Goal: Information Seeking & Learning: Learn about a topic

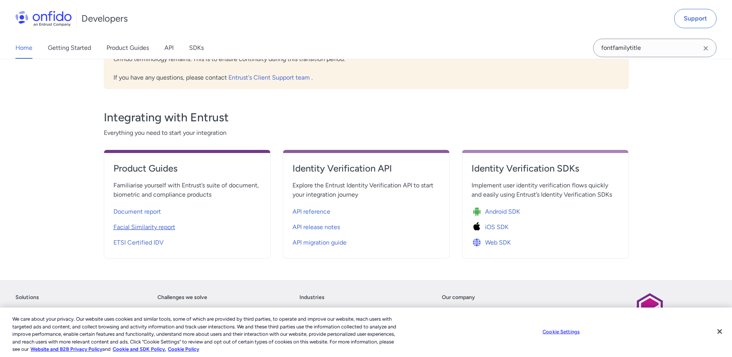
scroll to position [232, 0]
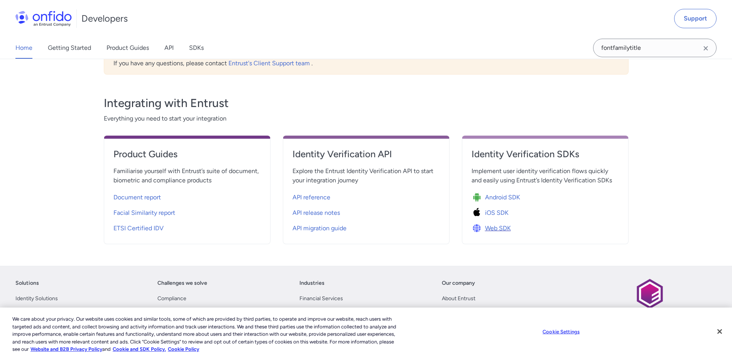
click at [494, 226] on span "Web SDK" at bounding box center [498, 227] width 26 height 9
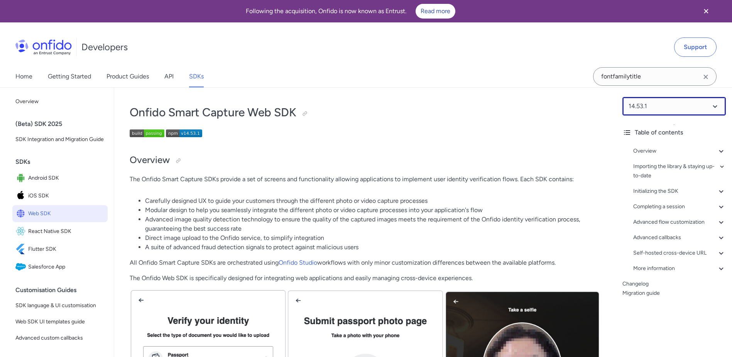
click at [687, 107] on select at bounding box center [673, 106] width 103 height 19
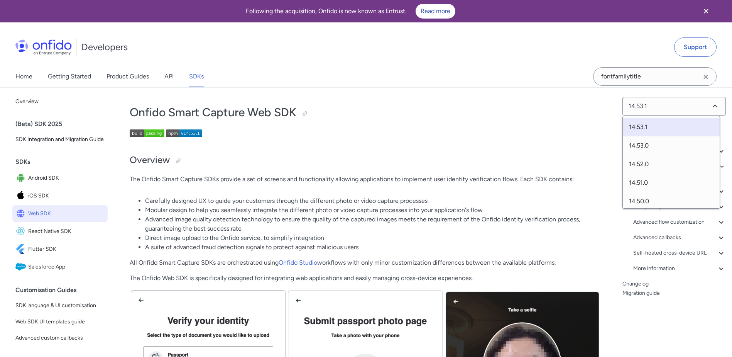
click at [318, 207] on li "Modular design to help you seamlessly integrate the different photo or video ca…" at bounding box center [373, 209] width 456 height 9
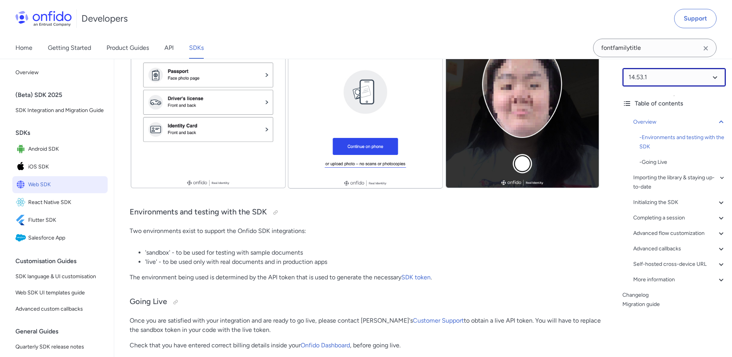
scroll to position [193, 0]
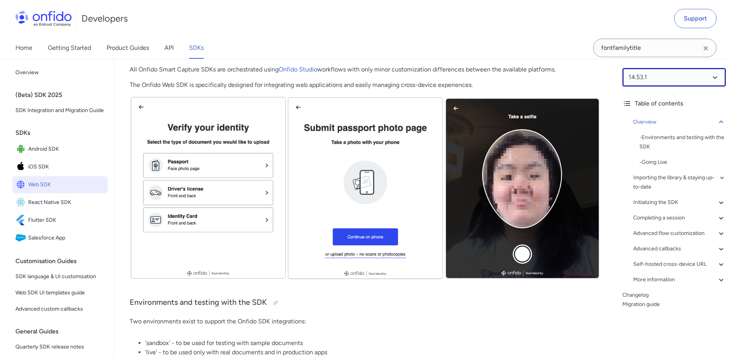
click at [677, 77] on select at bounding box center [673, 77] width 103 height 19
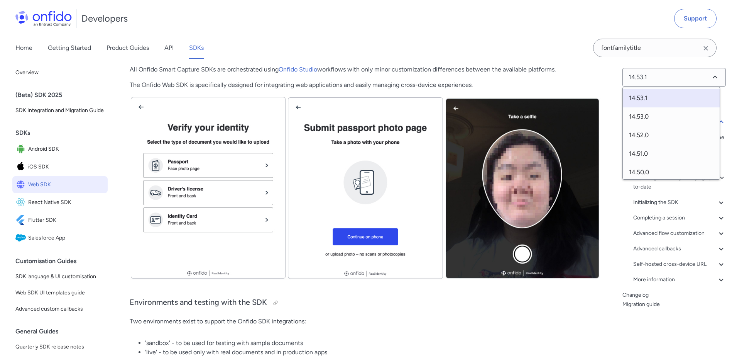
click at [573, 343] on li "'sandbox' - to be used for testing with sample documents" at bounding box center [373, 342] width 456 height 9
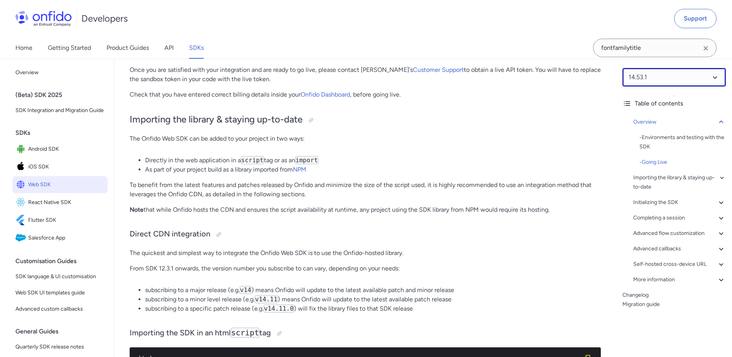
scroll to position [656, 0]
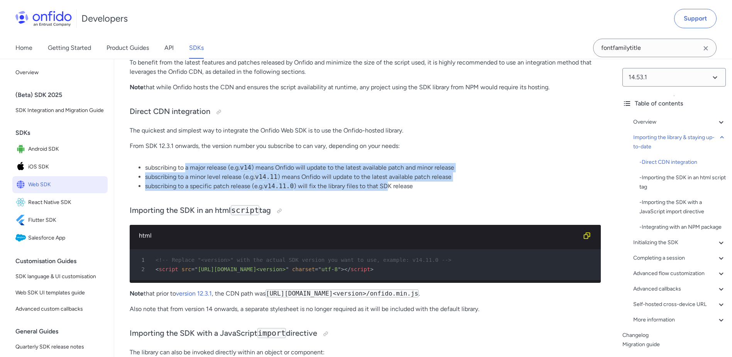
drag, startPoint x: 185, startPoint y: 167, endPoint x: 387, endPoint y: 190, distance: 202.8
click at [387, 190] on ul "subscribing to a major release (e.g. v14 ) means Onfido will update to the late…" at bounding box center [365, 177] width 471 height 28
drag, startPoint x: 387, startPoint y: 190, endPoint x: 442, endPoint y: 159, distance: 63.6
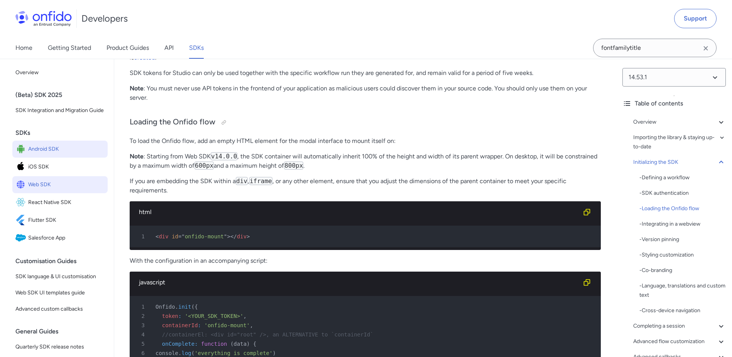
scroll to position [1621, 0]
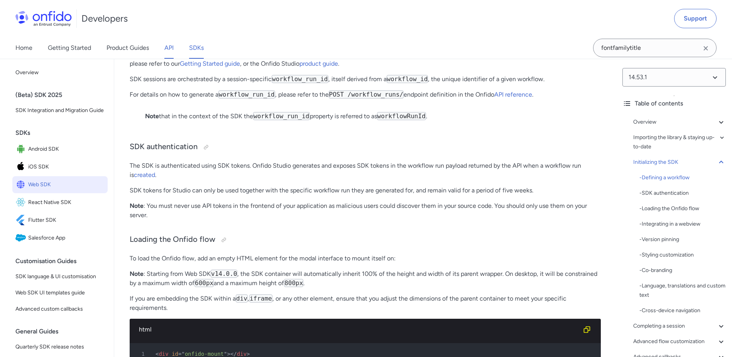
click at [171, 51] on link "API" at bounding box center [168, 48] width 9 height 22
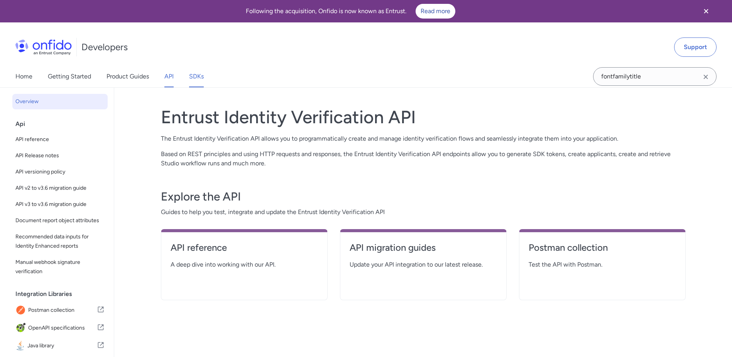
click at [201, 77] on link "SDKs" at bounding box center [196, 77] width 15 height 22
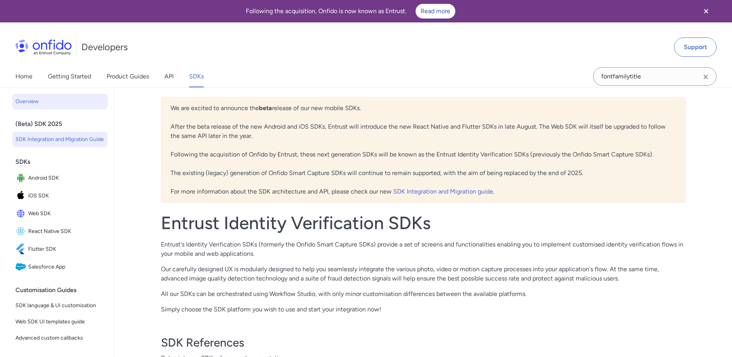
click at [44, 132] on link "SDK Integration and Migration Guide" at bounding box center [59, 139] width 95 height 15
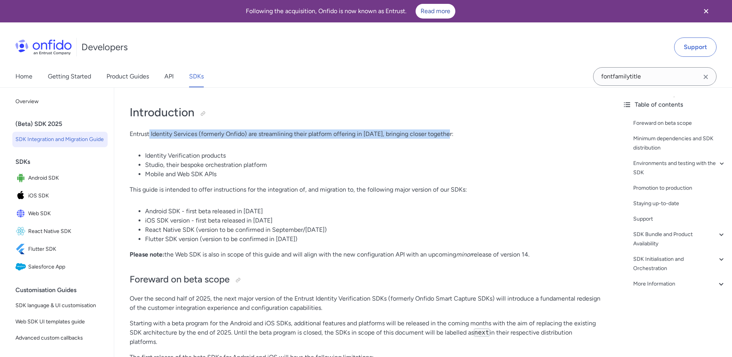
drag, startPoint x: 149, startPoint y: 133, endPoint x: 500, endPoint y: 144, distance: 351.0
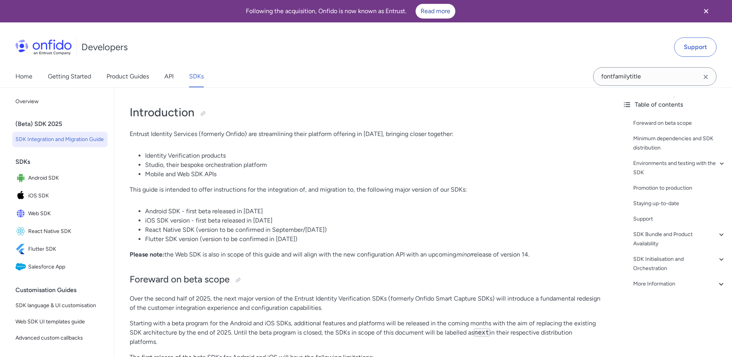
drag, startPoint x: 500, startPoint y: 144, endPoint x: 494, endPoint y: 180, distance: 36.0
drag, startPoint x: 274, startPoint y: 130, endPoint x: 352, endPoint y: 237, distance: 132.8
drag, startPoint x: 352, startPoint y: 237, endPoint x: 293, endPoint y: 164, distance: 93.5
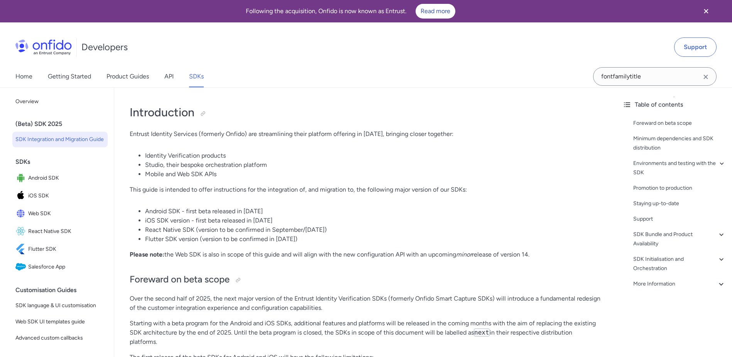
click at [293, 164] on li "Studio, their bespoke orchestration platform" at bounding box center [373, 164] width 456 height 9
drag, startPoint x: 143, startPoint y: 208, endPoint x: 376, endPoint y: 239, distance: 235.1
click at [376, 239] on ul "Android SDK - first beta released in June 2025 iOS SDK version - first beta rel…" at bounding box center [365, 224] width 471 height 37
click at [257, 177] on li "Mobile and Web SDK APIs" at bounding box center [373, 173] width 456 height 9
drag, startPoint x: 146, startPoint y: 212, endPoint x: 367, endPoint y: 239, distance: 222.0
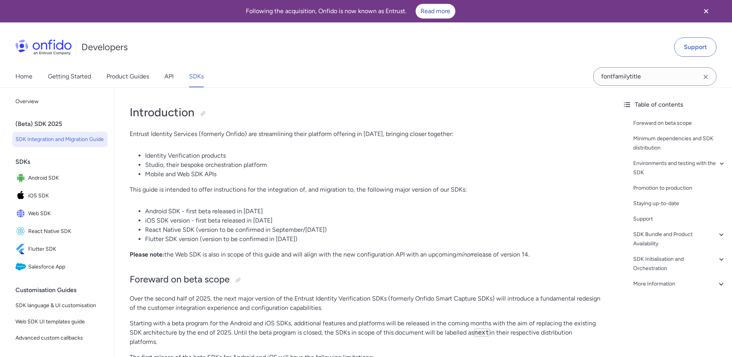
click at [367, 239] on ul "Android SDK - first beta released in June 2025 iOS SDK version - first beta rel…" at bounding box center [365, 224] width 471 height 37
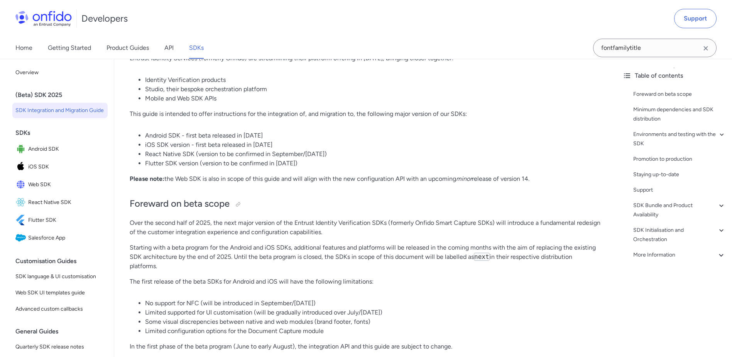
scroll to position [77, 0]
drag, startPoint x: 227, startPoint y: 174, endPoint x: 546, endPoint y: 181, distance: 320.0
click at [546, 181] on p "Please note: the Web SDK is also in scope of this guide and will align with the…" at bounding box center [365, 176] width 471 height 9
click at [391, 232] on p "Over the second half of 2025, the next major version of the Entrust Identity Ve…" at bounding box center [365, 225] width 471 height 19
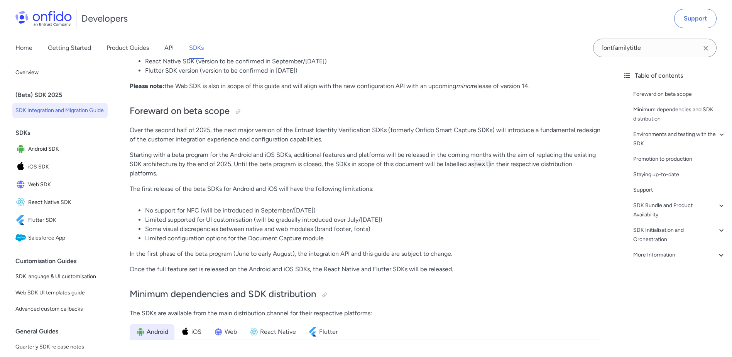
scroll to position [154, 0]
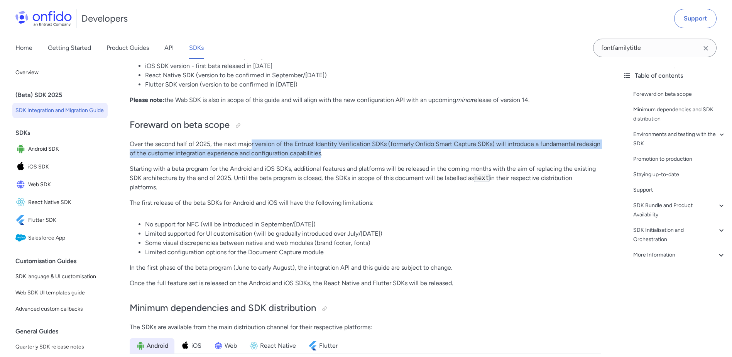
drag, startPoint x: 252, startPoint y: 141, endPoint x: 321, endPoint y: 154, distance: 70.3
click at [321, 154] on p "Over the second half of 2025, the next major version of the Entrust Identity Ve…" at bounding box center [365, 148] width 471 height 19
drag, startPoint x: 171, startPoint y: 170, endPoint x: 480, endPoint y: 184, distance: 309.1
click at [480, 184] on p "Starting with a beta program for the Android and iOS SDKs, additional features …" at bounding box center [365, 178] width 471 height 28
drag, startPoint x: 480, startPoint y: 184, endPoint x: 486, endPoint y: 191, distance: 9.0
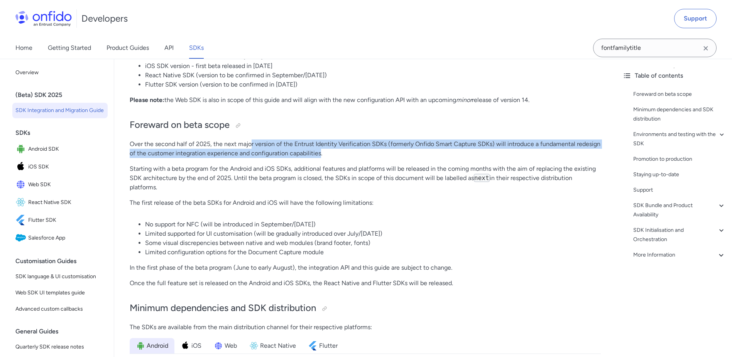
click at [486, 191] on p "Starting with a beta program for the Android and iOS SDKs, additional features …" at bounding box center [365, 178] width 471 height 28
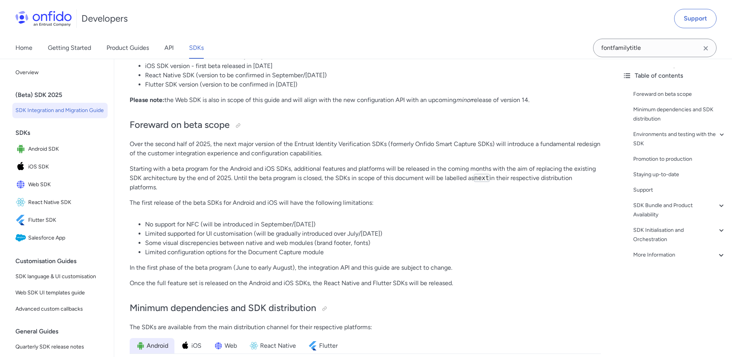
drag, startPoint x: 482, startPoint y: 164, endPoint x: 551, endPoint y: 192, distance: 74.6
click at [375, 220] on li "No support for NFC (will be introduced in September/October 2025)" at bounding box center [373, 224] width 456 height 9
drag, startPoint x: 334, startPoint y: 169, endPoint x: 352, endPoint y: 186, distance: 25.7
click at [352, 186] on p "Starting with a beta program for the Android and iOS SDKs, additional features …" at bounding box center [365, 178] width 471 height 28
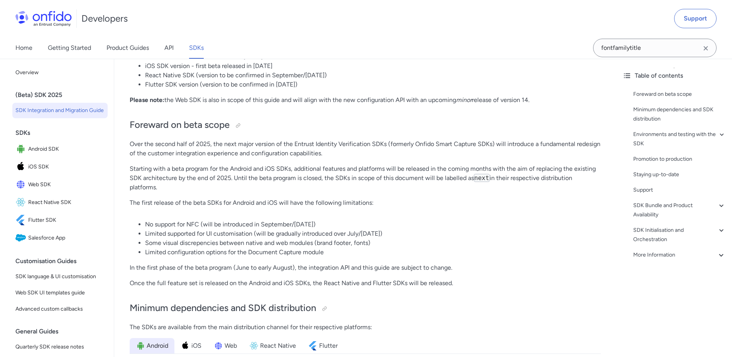
drag, startPoint x: 352, startPoint y: 186, endPoint x: 418, endPoint y: 223, distance: 74.8
click at [418, 223] on li "No support for NFC (will be introduced in September/October 2025)" at bounding box center [373, 224] width 456 height 9
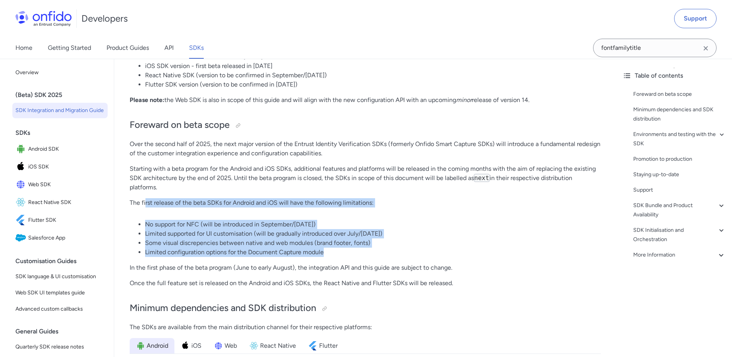
drag, startPoint x: 146, startPoint y: 202, endPoint x: 377, endPoint y: 250, distance: 235.7
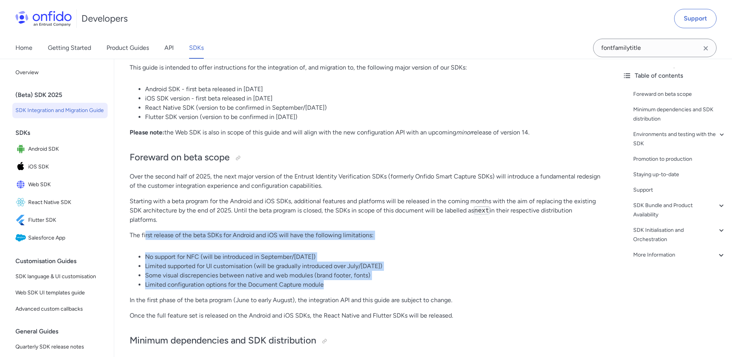
scroll to position [193, 0]
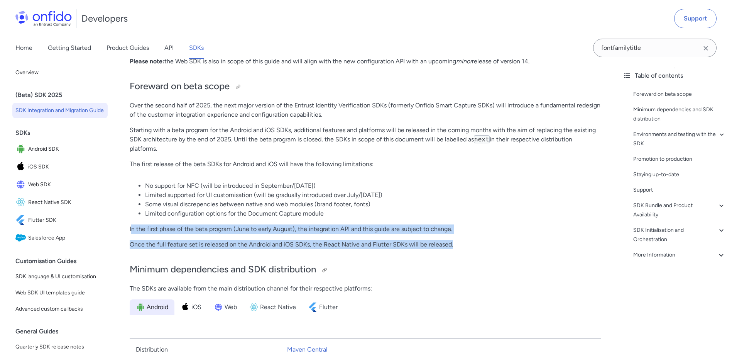
drag, startPoint x: 133, startPoint y: 225, endPoint x: 435, endPoint y: 264, distance: 304.6
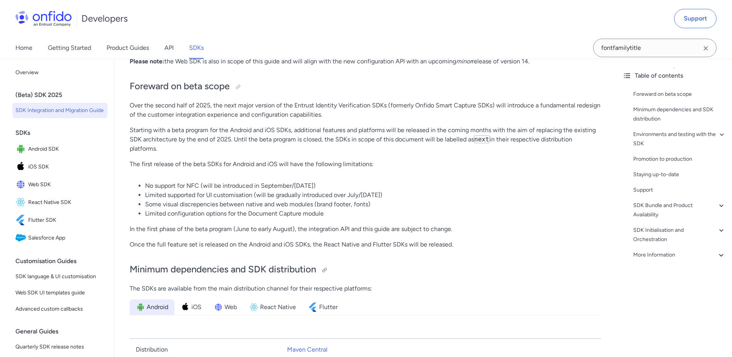
drag, startPoint x: 435, startPoint y: 264, endPoint x: 455, endPoint y: 267, distance: 19.9
click at [455, 267] on h2 "Minimum dependencies and SDK distribution" at bounding box center [365, 269] width 471 height 13
click at [233, 306] on span "Web" at bounding box center [231, 306] width 12 height 9
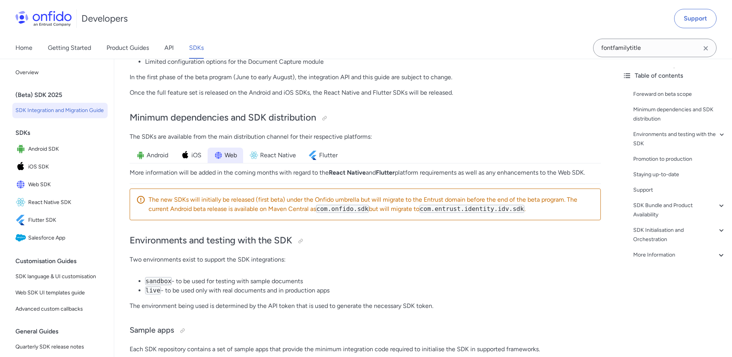
scroll to position [424, 0]
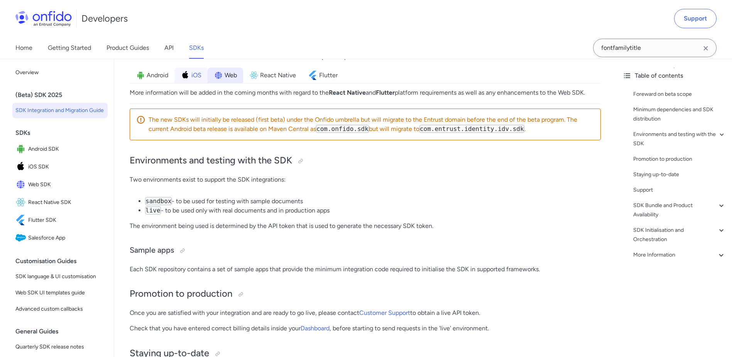
click at [194, 71] on span "iOS" at bounding box center [196, 75] width 10 height 9
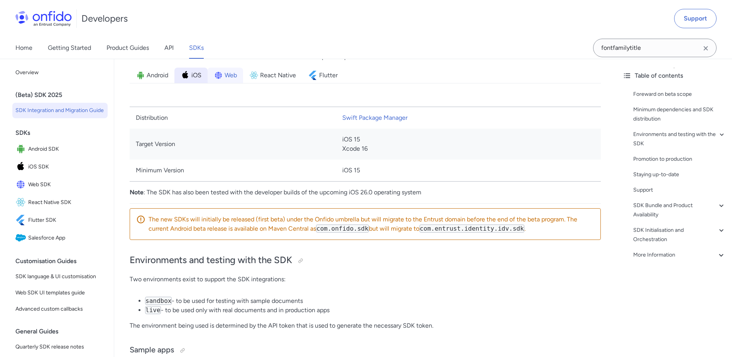
click at [227, 78] on span "Web" at bounding box center [231, 75] width 12 height 9
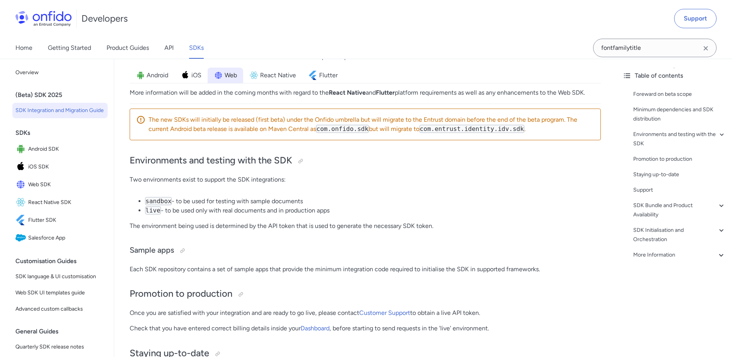
drag, startPoint x: 262, startPoint y: 94, endPoint x: 590, endPoint y: 94, distance: 328.0
click at [590, 94] on p "More information will be added in the coming months with regard to the React Na…" at bounding box center [365, 92] width 471 height 9
click at [565, 226] on p "The environment being used is determined by the API token that is used to gener…" at bounding box center [365, 225] width 471 height 9
drag, startPoint x: 429, startPoint y: 90, endPoint x: 589, endPoint y: 97, distance: 160.3
click at [590, 97] on p "More information will be added in the coming months with regard to the React Na…" at bounding box center [365, 92] width 471 height 9
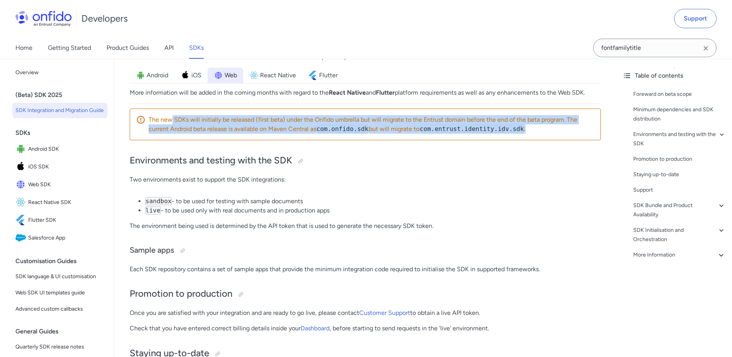
drag, startPoint x: 171, startPoint y: 114, endPoint x: 534, endPoint y: 139, distance: 363.6
click at [534, 139] on div "The new SDKs will initially be released (first beta) under the Onfido umbrella …" at bounding box center [365, 124] width 471 height 32
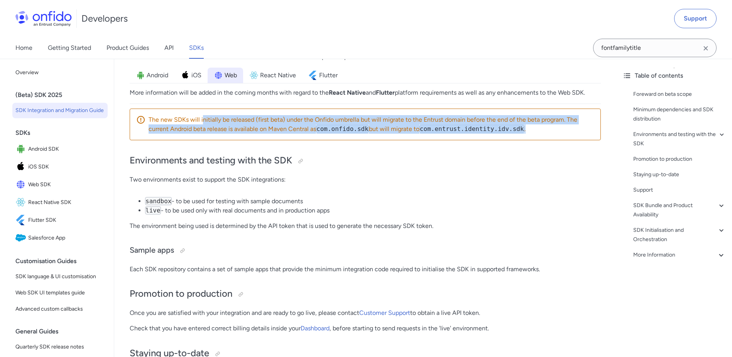
drag, startPoint x: 201, startPoint y: 120, endPoint x: 563, endPoint y: 135, distance: 361.9
click at [563, 135] on div "The new SDKs will initially be released (first beta) under the Onfido umbrella …" at bounding box center [365, 124] width 471 height 32
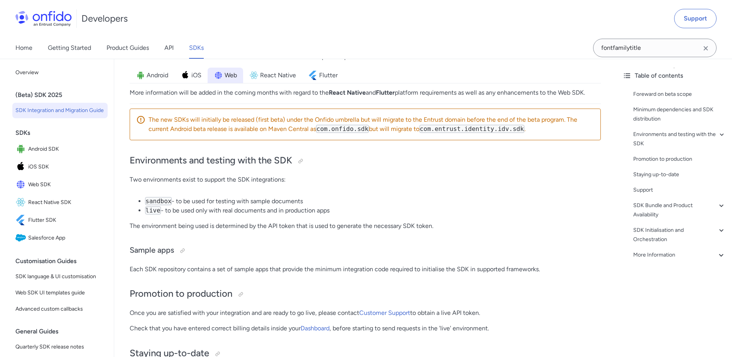
click at [540, 224] on p "The environment being used is determined by the API token that is used to gener…" at bounding box center [365, 225] width 471 height 9
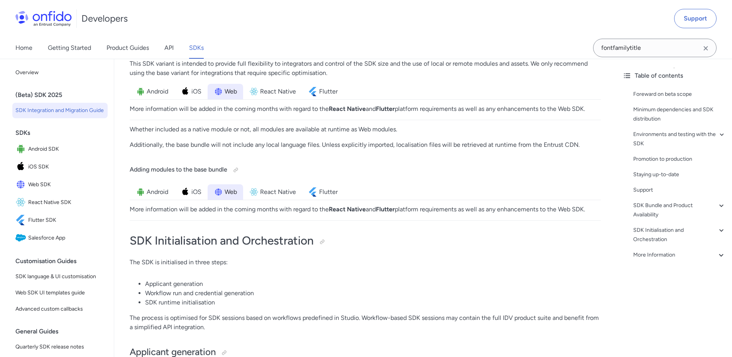
scroll to position [1698, 0]
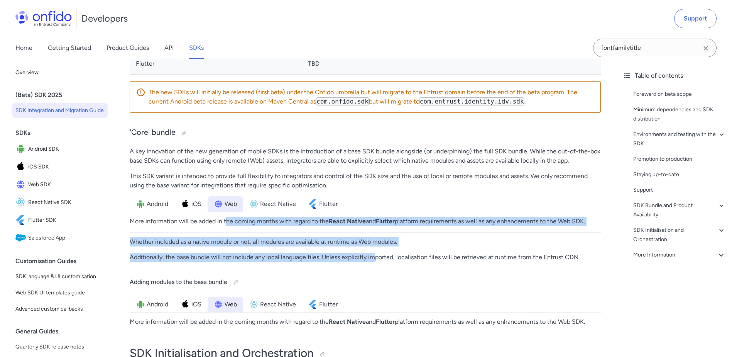
drag, startPoint x: 227, startPoint y: 222, endPoint x: 374, endPoint y: 265, distance: 153.7
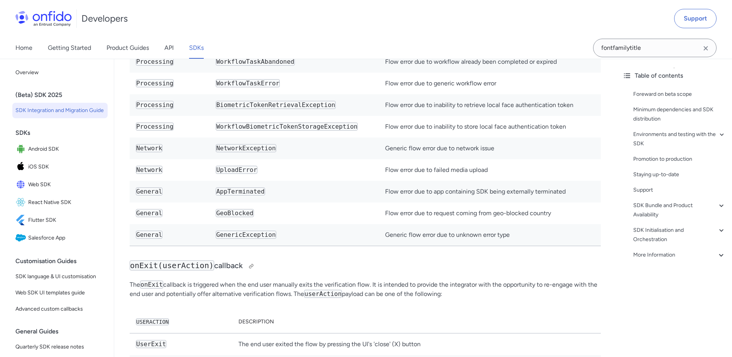
scroll to position [4129, 0]
